Goal: Check status

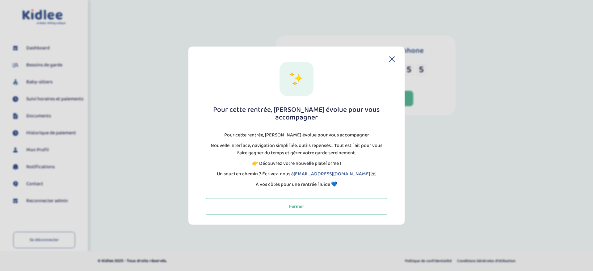
click at [390, 61] on icon at bounding box center [391, 59] width 5 height 5
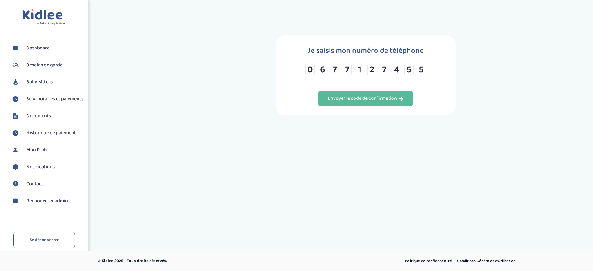
click at [52, 205] on span "Reconnecter admin" at bounding box center [47, 200] width 42 height 7
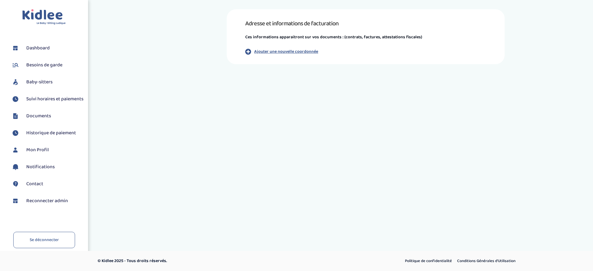
click at [33, 98] on span "Suivi horaires et paiements" at bounding box center [54, 98] width 57 height 7
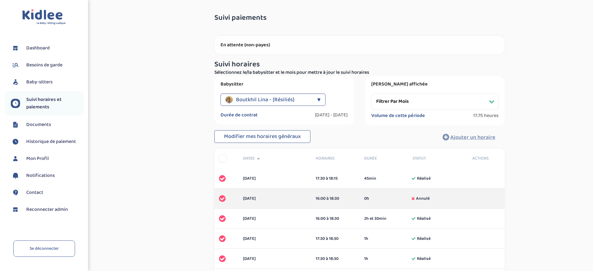
select select "novembre 2024"
click at [286, 48] on p "En attente (non-payes)" at bounding box center [355, 45] width 278 height 6
click at [297, 99] on div "Boutkhil Lina - [Résiliés]" at bounding box center [265, 100] width 89 height 12
click at [290, 129] on div "Senhadj Tina - [Résiliés]" at bounding box center [280, 130] width 127 height 14
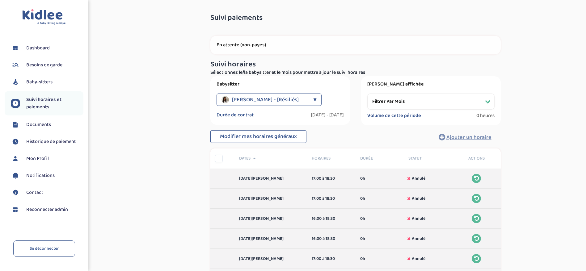
click at [311, 39] on div "En attente (non-payes)" at bounding box center [355, 45] width 290 height 19
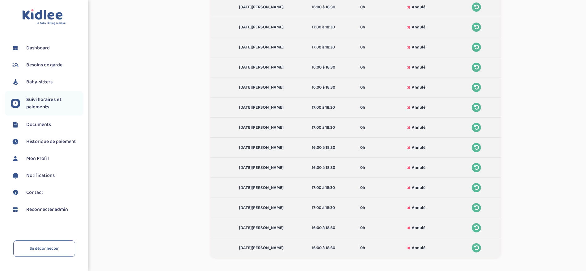
scroll to position [46, 0]
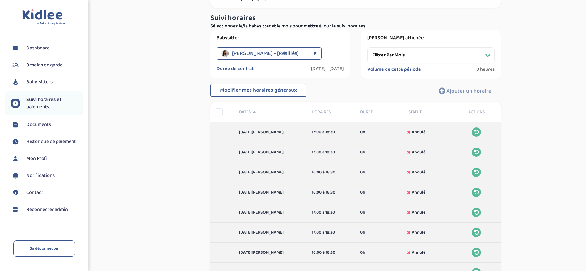
click at [48, 211] on span "Reconnecter admin" at bounding box center [47, 209] width 42 height 7
